Goal: Transaction & Acquisition: Obtain resource

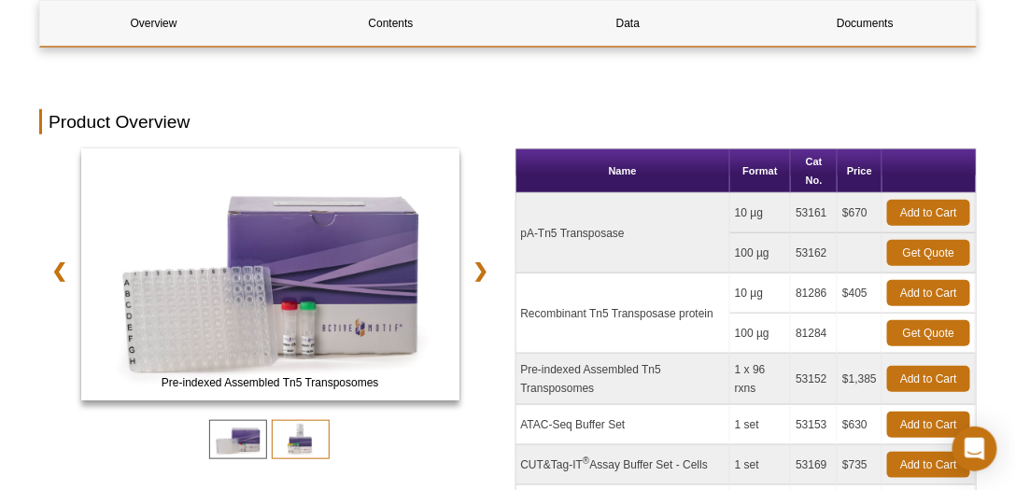
scroll to position [266, 0]
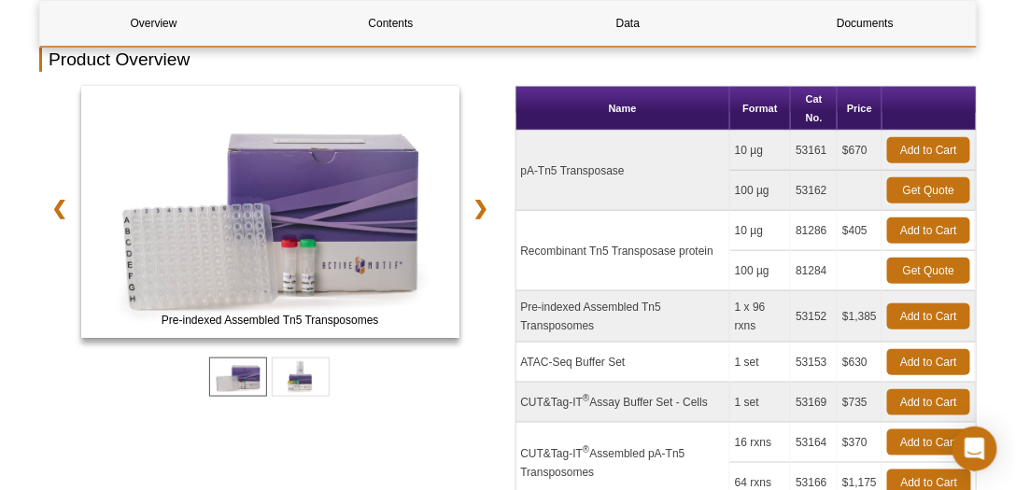
drag, startPoint x: 764, startPoint y: 151, endPoint x: 772, endPoint y: 172, distance: 22.2
click at [730, 152] on tr "pA-Tn5 Transposase 10 µg 53161 $670 Add to Cart" at bounding box center [747, 151] width 460 height 40
drag, startPoint x: 595, startPoint y: 252, endPoint x: 684, endPoint y: 248, distance: 88.8
click at [684, 248] on td "Recombinant Tn5 Transposase protein" at bounding box center [624, 251] width 214 height 80
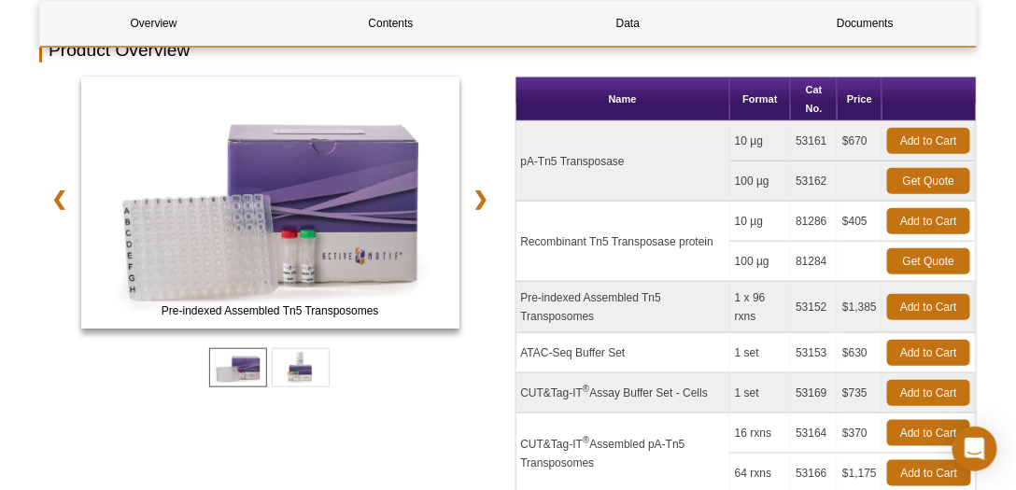
scroll to position [238, 0]
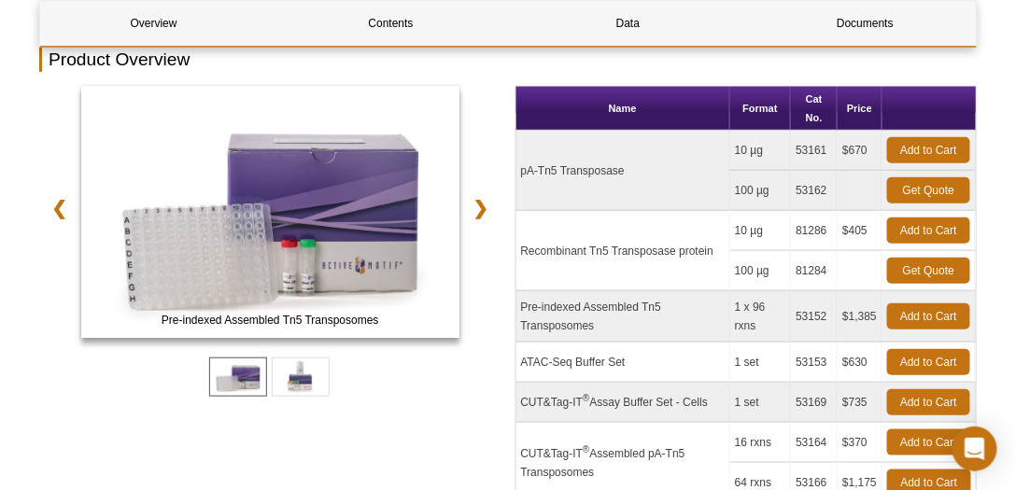
drag, startPoint x: 766, startPoint y: 234, endPoint x: 750, endPoint y: 238, distance: 16.6
click at [744, 234] on td "10 µg" at bounding box center [760, 231] width 61 height 40
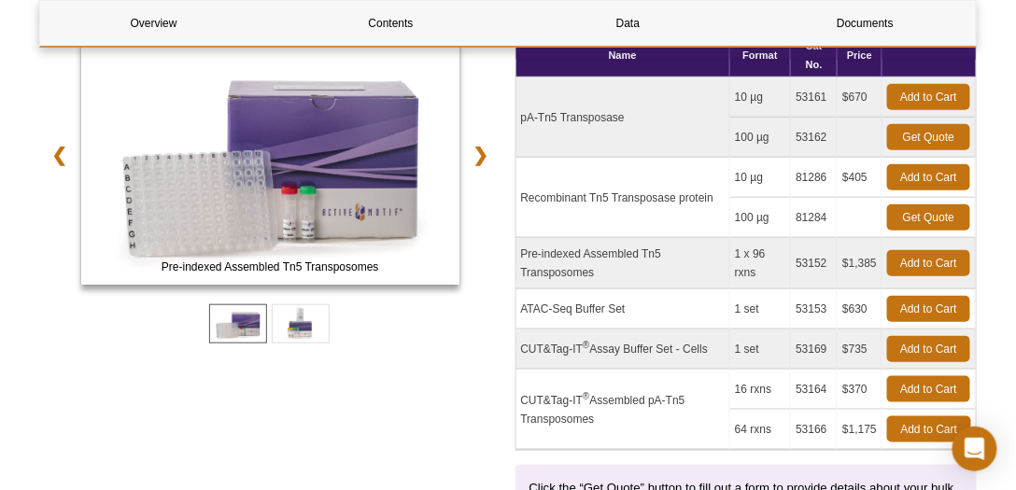
drag, startPoint x: 555, startPoint y: 251, endPoint x: 614, endPoint y: 267, distance: 60.9
click at [614, 267] on td "Pre-indexed Assembled Tn5 Transposomes" at bounding box center [624, 263] width 214 height 51
click at [652, 311] on td "ATAC-Seq Buffer Set" at bounding box center [624, 310] width 214 height 40
drag, startPoint x: 538, startPoint y: 248, endPoint x: 609, endPoint y: 269, distance: 73.9
click at [609, 269] on td "Pre-indexed Assembled Tn5 Transposomes" at bounding box center [624, 263] width 214 height 51
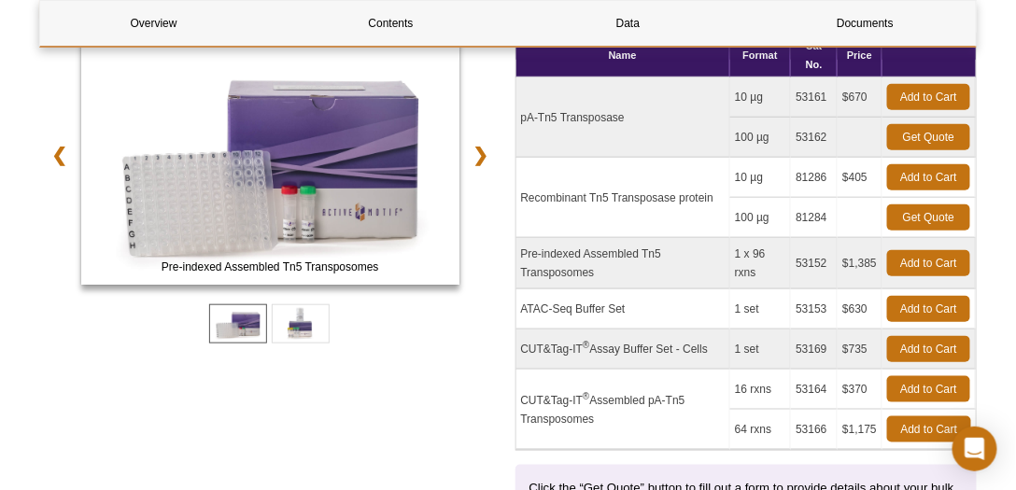
click at [667, 276] on td "Pre-indexed Assembled Tn5 Transposomes" at bounding box center [624, 263] width 214 height 51
click at [928, 220] on link "Get Quote" at bounding box center [928, 218] width 83 height 26
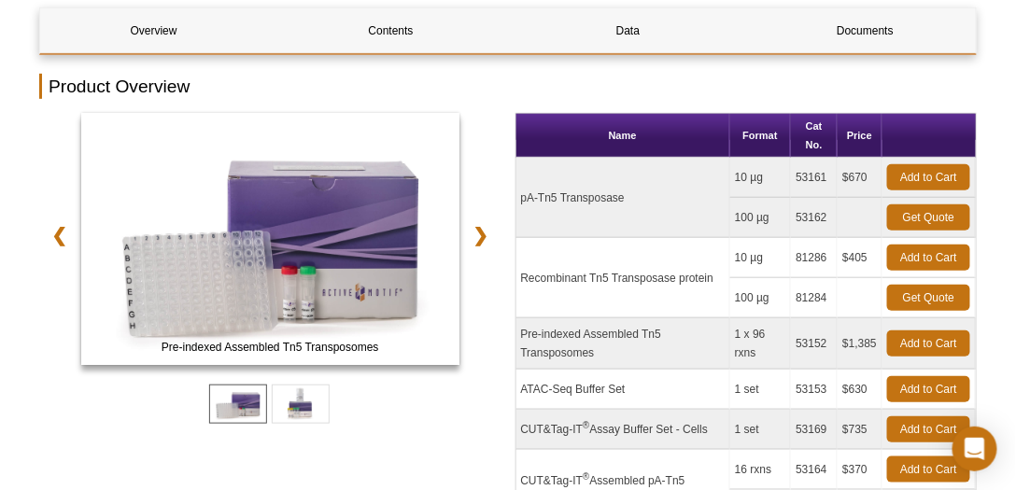
scroll to position [213, 0]
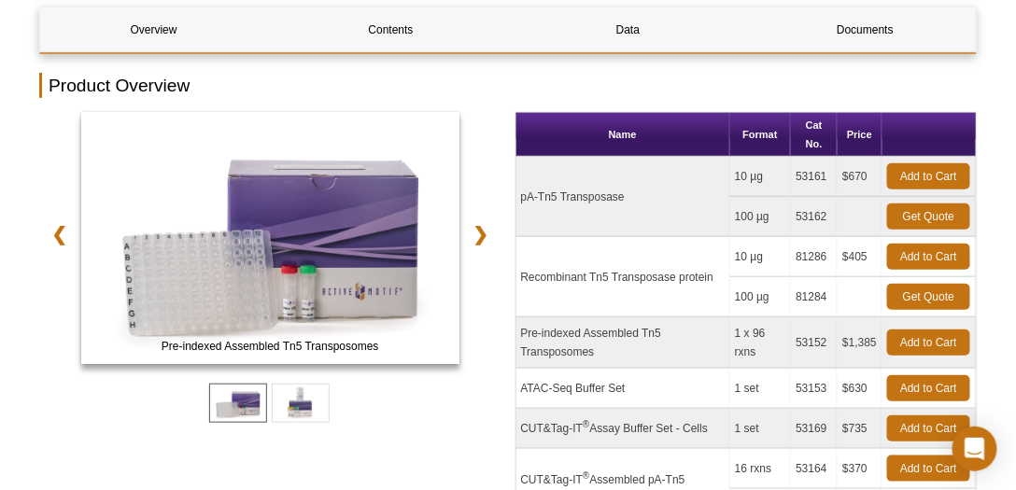
drag, startPoint x: 845, startPoint y: 258, endPoint x: 865, endPoint y: 256, distance: 19.7
click at [865, 256] on td "$405" at bounding box center [860, 257] width 45 height 40
click at [609, 271] on td "Recombinant Tn5 Transposase protein" at bounding box center [624, 277] width 214 height 80
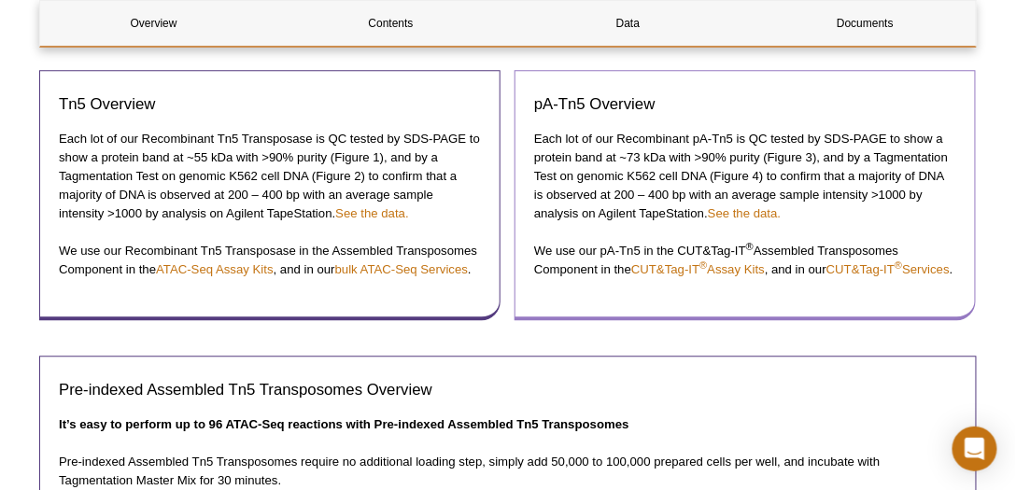
scroll to position [1174, 0]
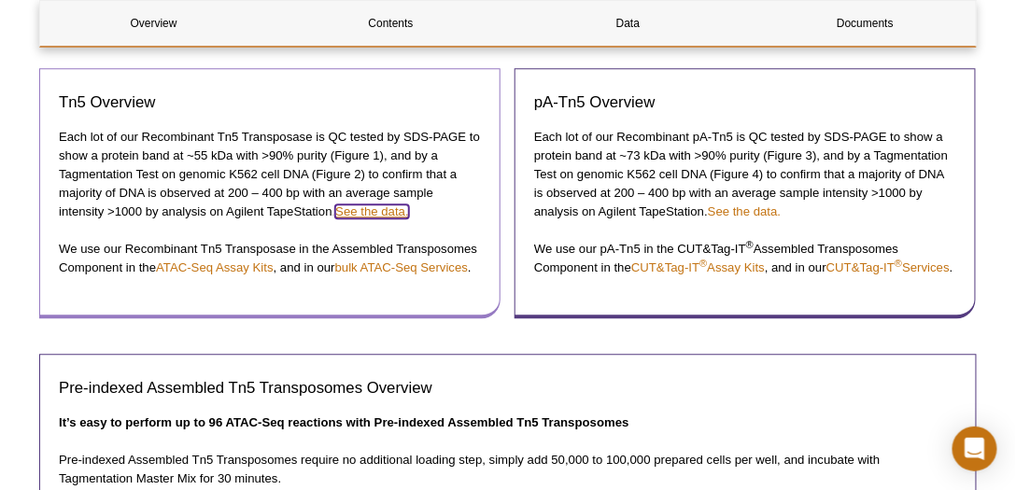
click at [379, 207] on link "See the data." at bounding box center [371, 212] width 73 height 14
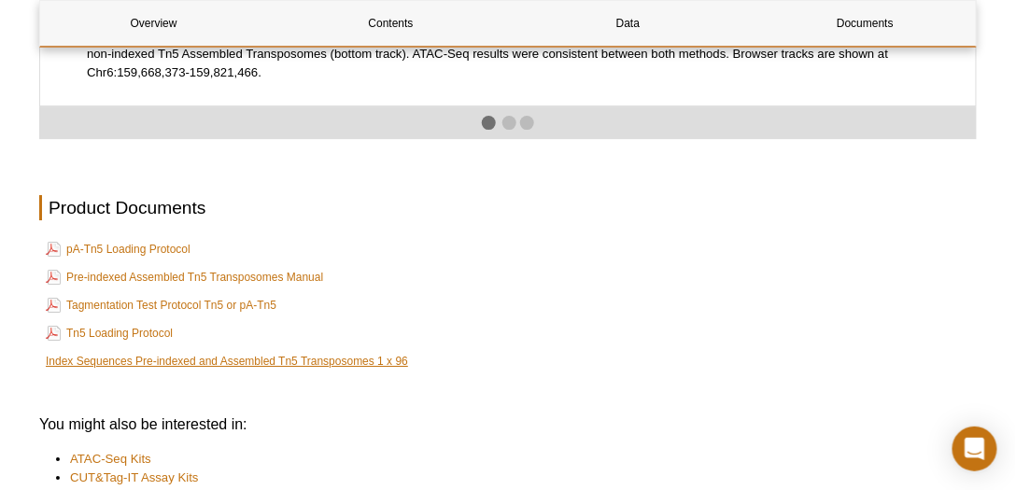
scroll to position [3571, 0]
